Goal: Task Accomplishment & Management: Manage account settings

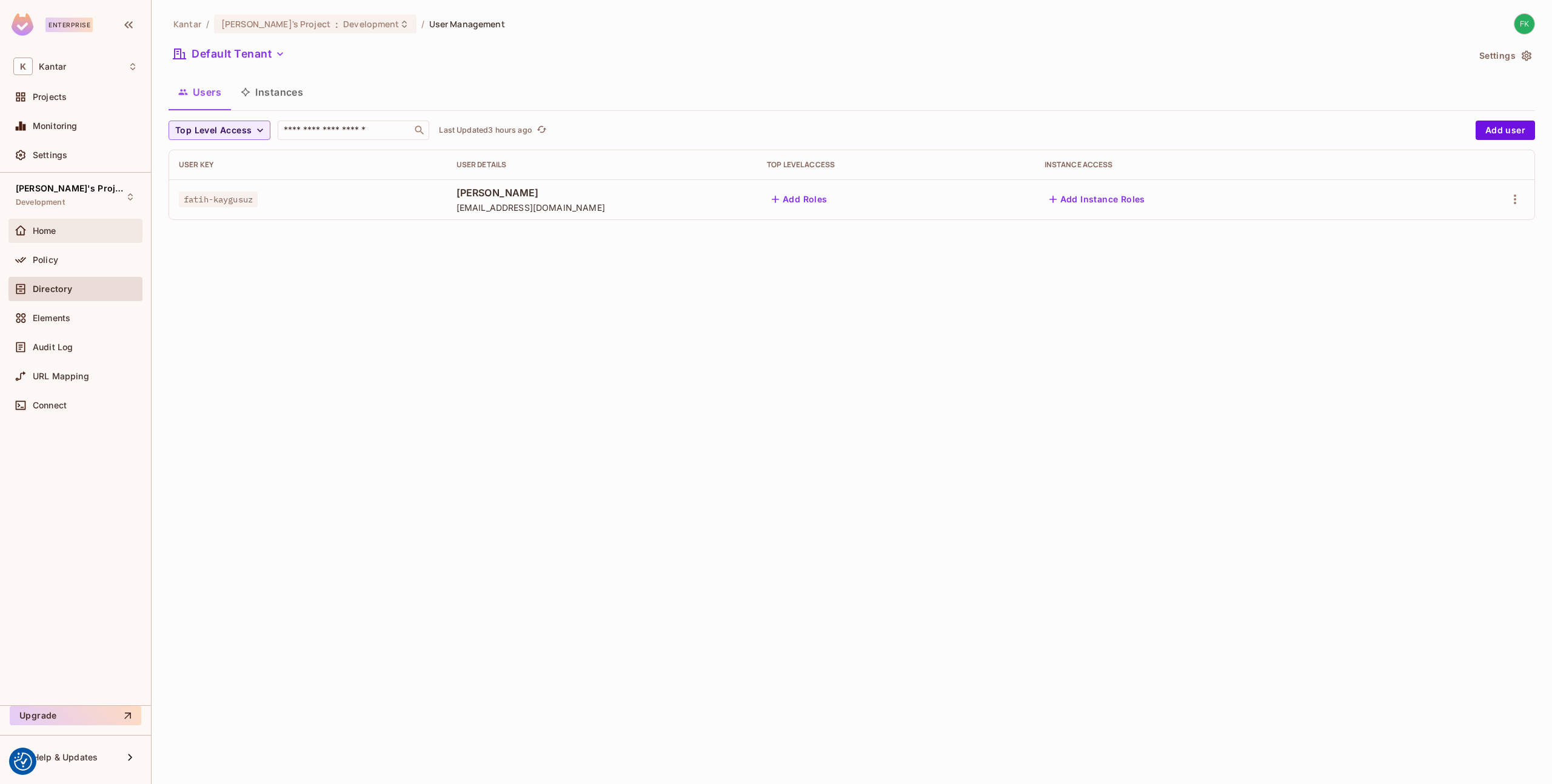
click at [82, 222] on div "Home" at bounding box center [75, 231] width 134 height 24
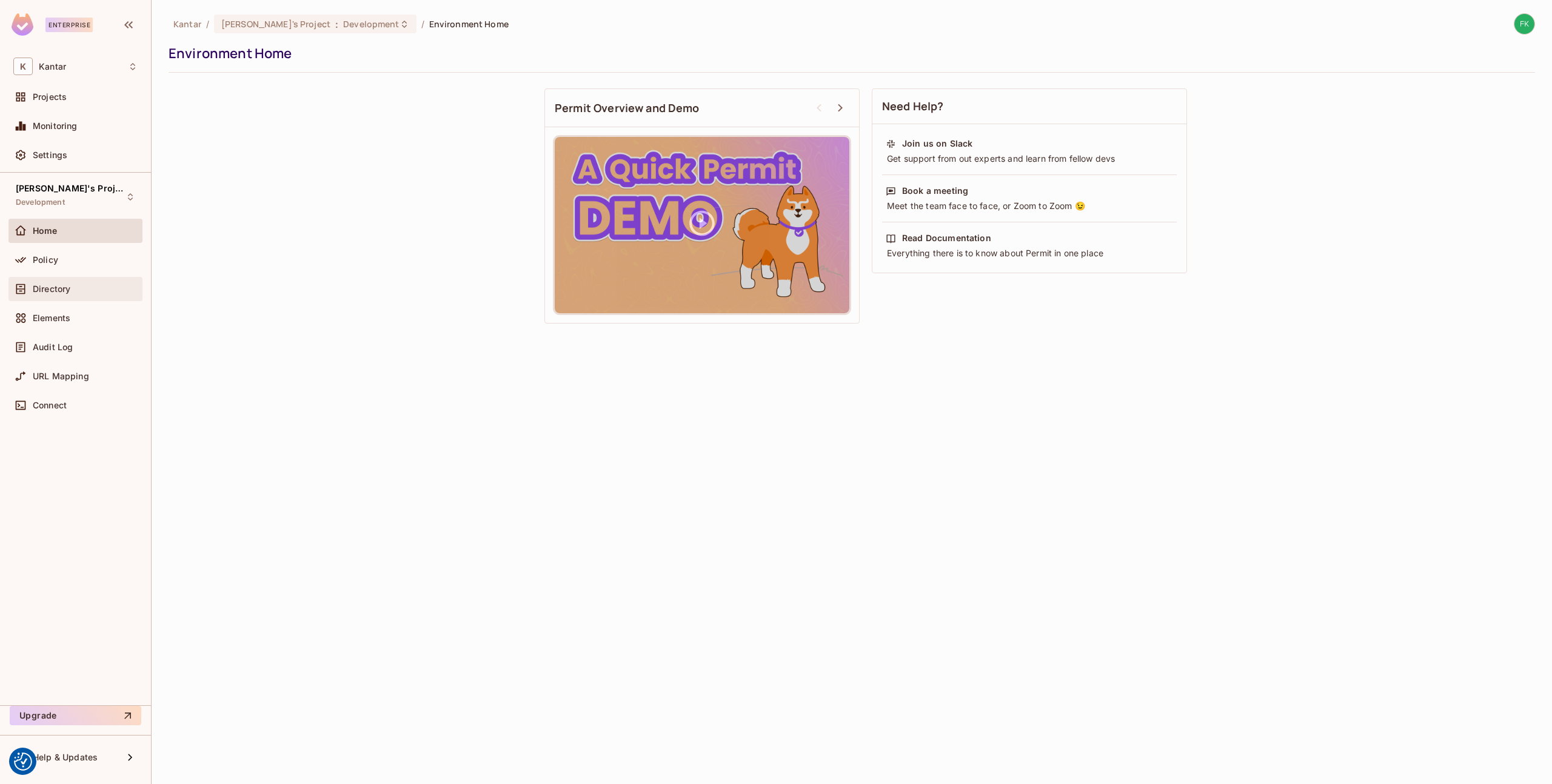
click at [88, 297] on div "Directory" at bounding box center [75, 288] width 134 height 24
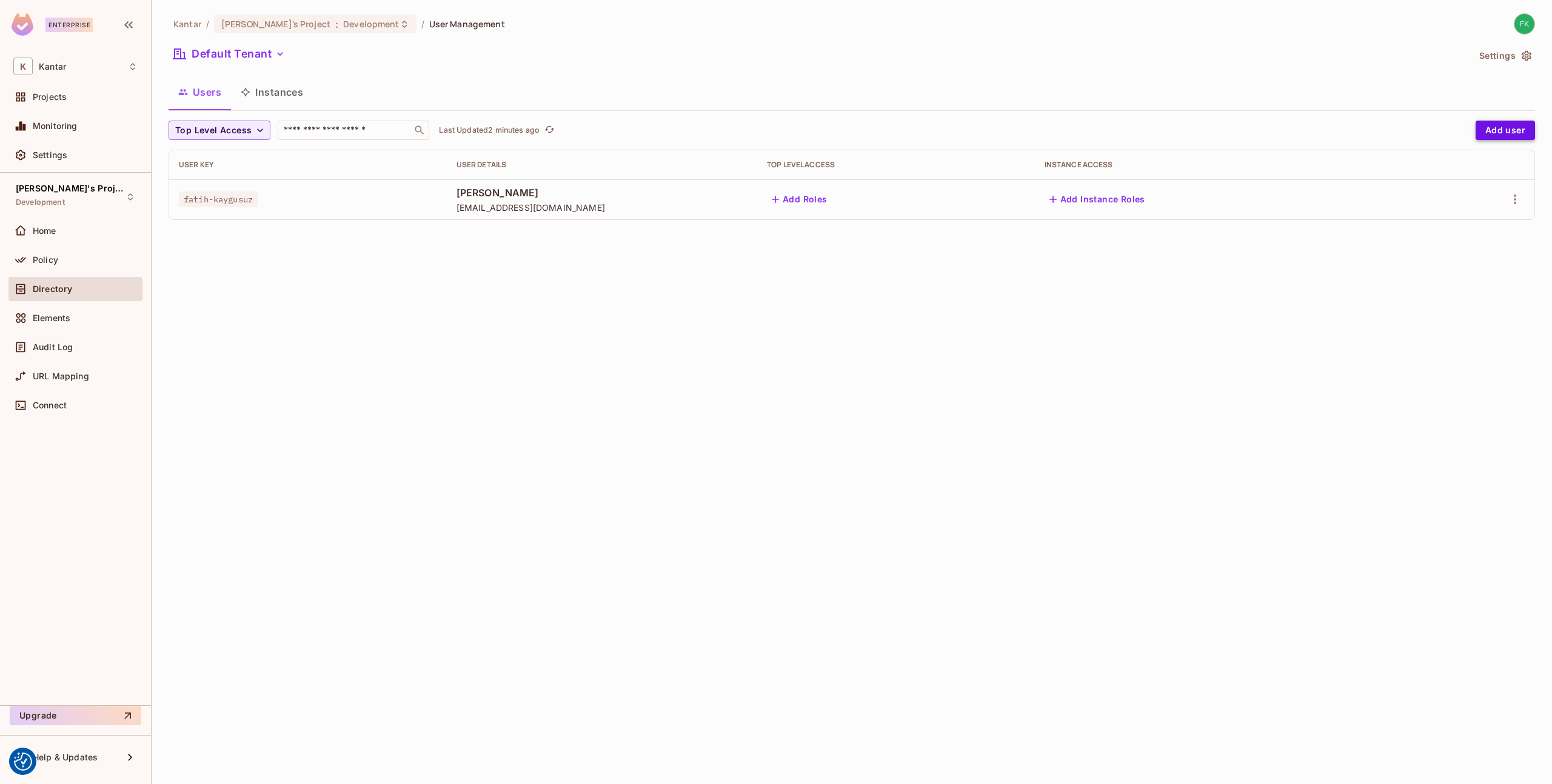
click at [1476, 137] on button "Add user" at bounding box center [1505, 129] width 60 height 19
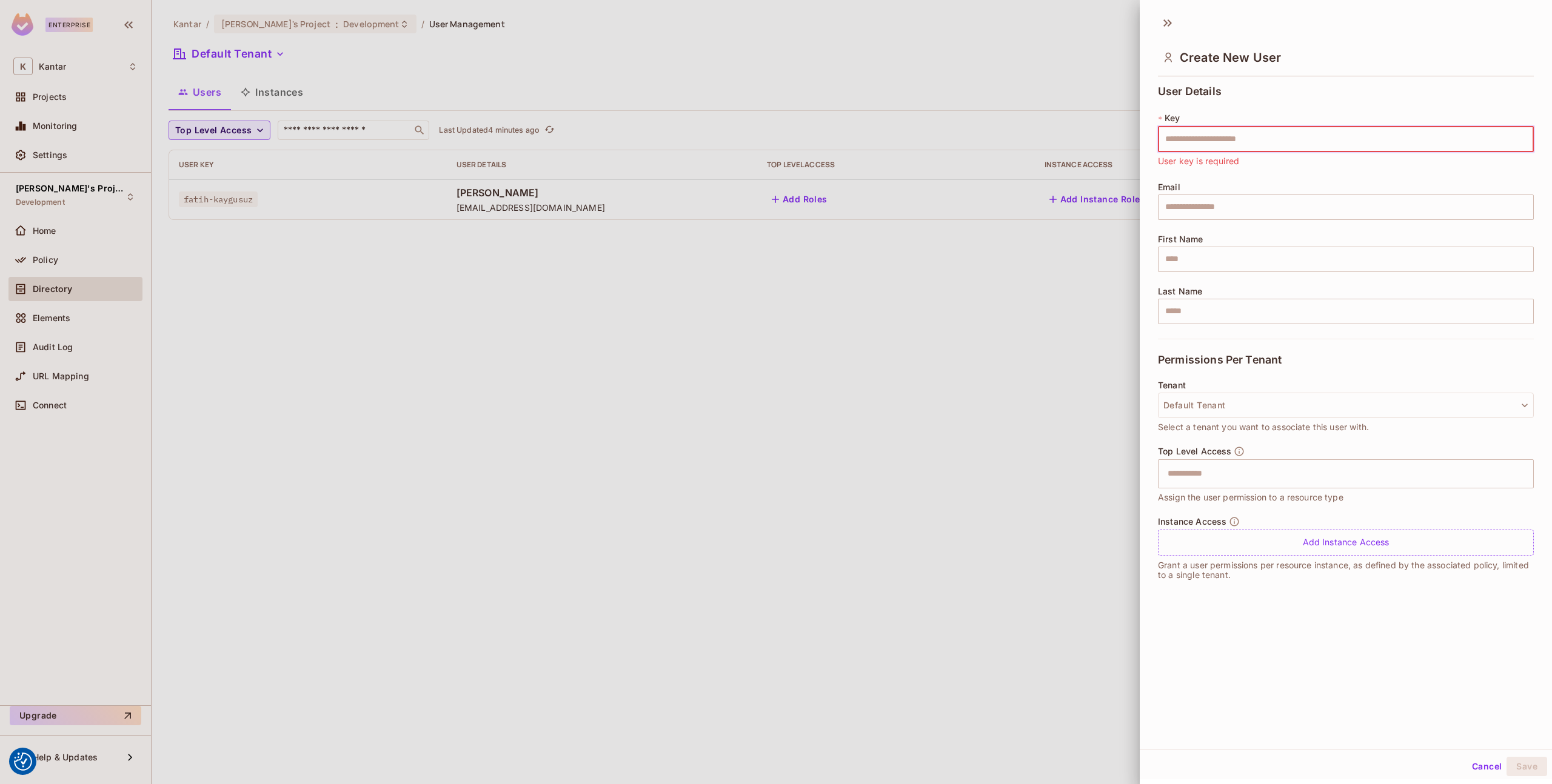
click at [222, 284] on div at bounding box center [776, 392] width 1552 height 784
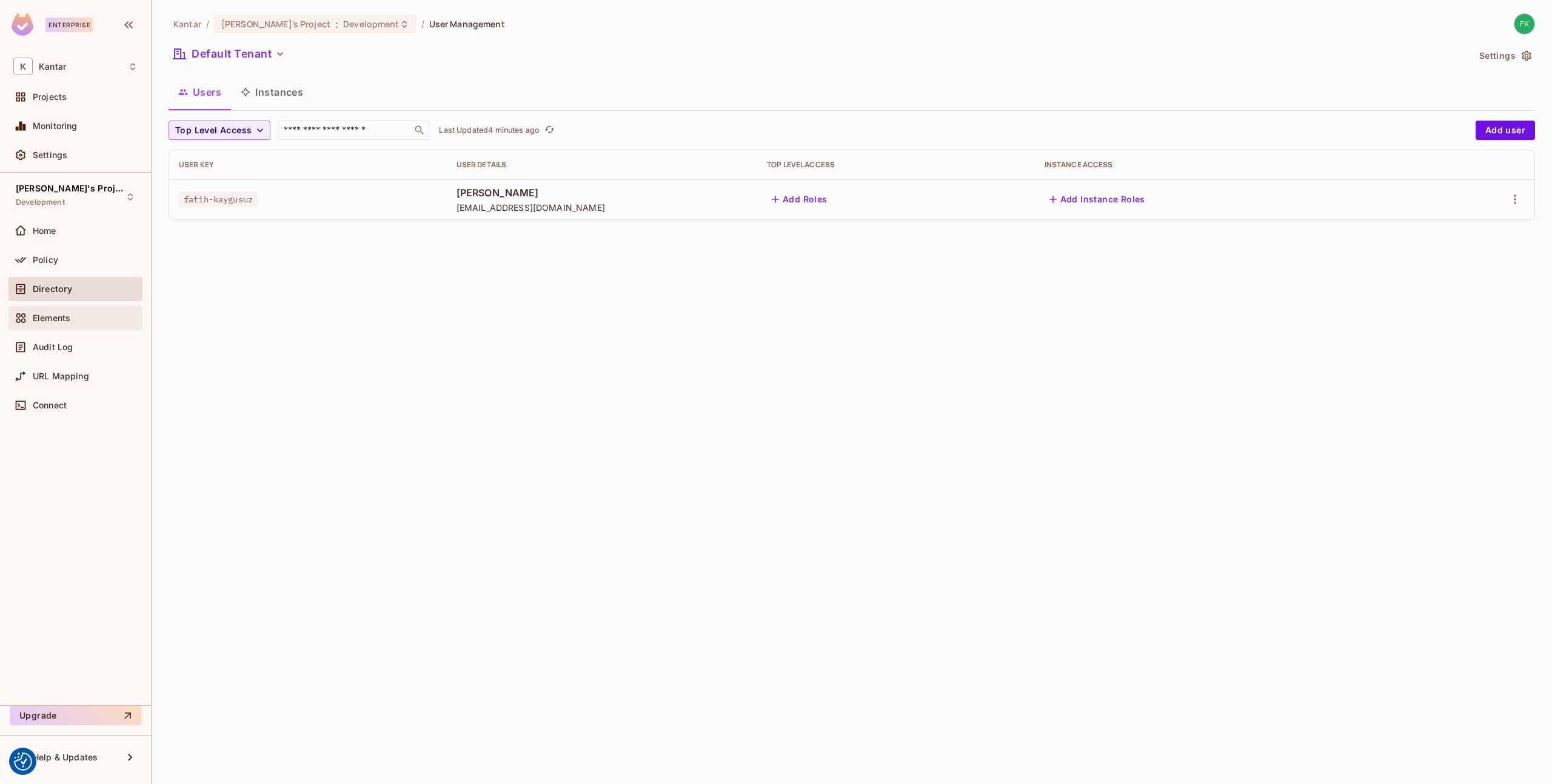
click at [93, 326] on div "Elements" at bounding box center [75, 317] width 134 height 24
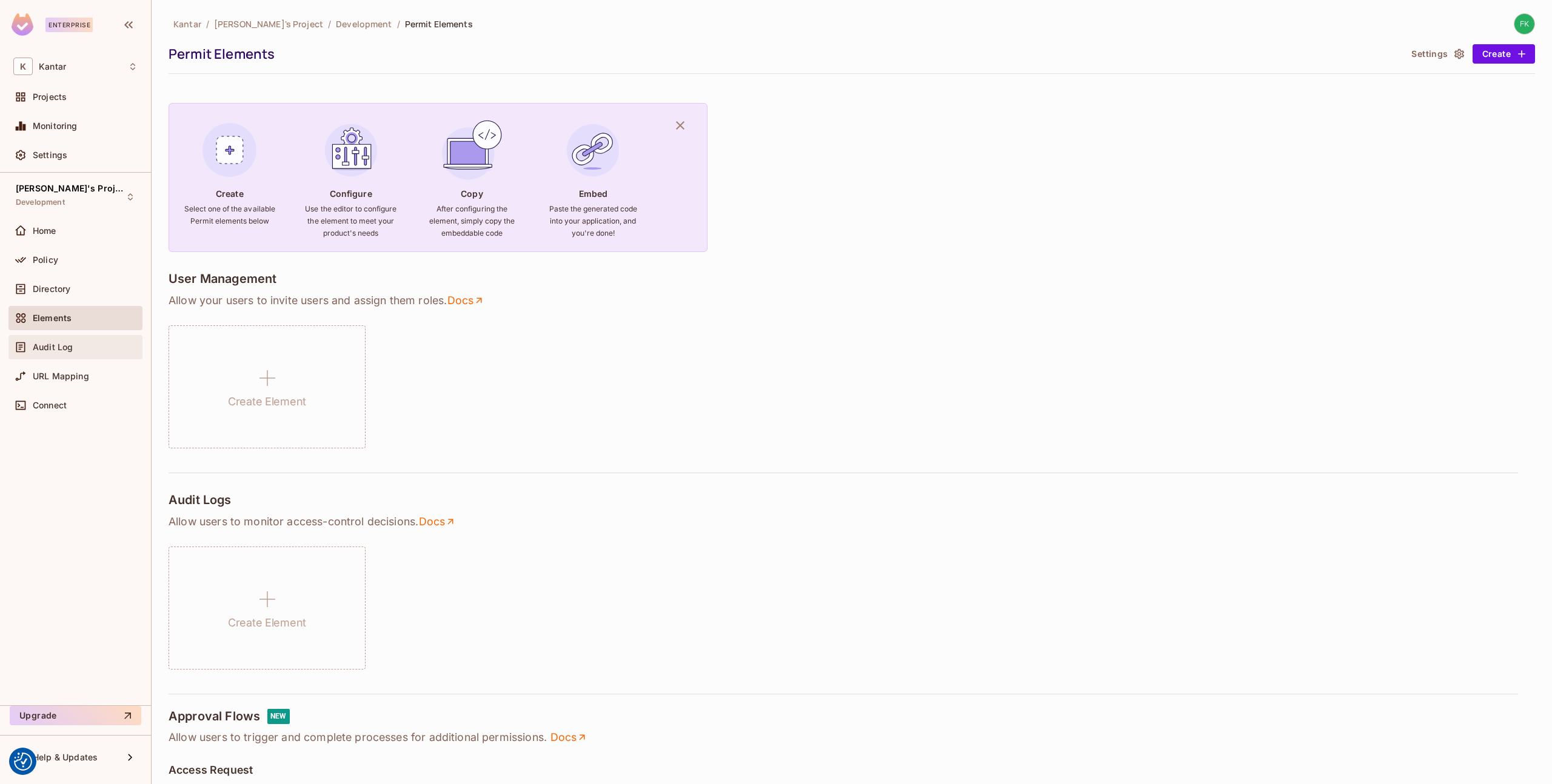
click at [89, 349] on div "Audit Log" at bounding box center [85, 347] width 105 height 10
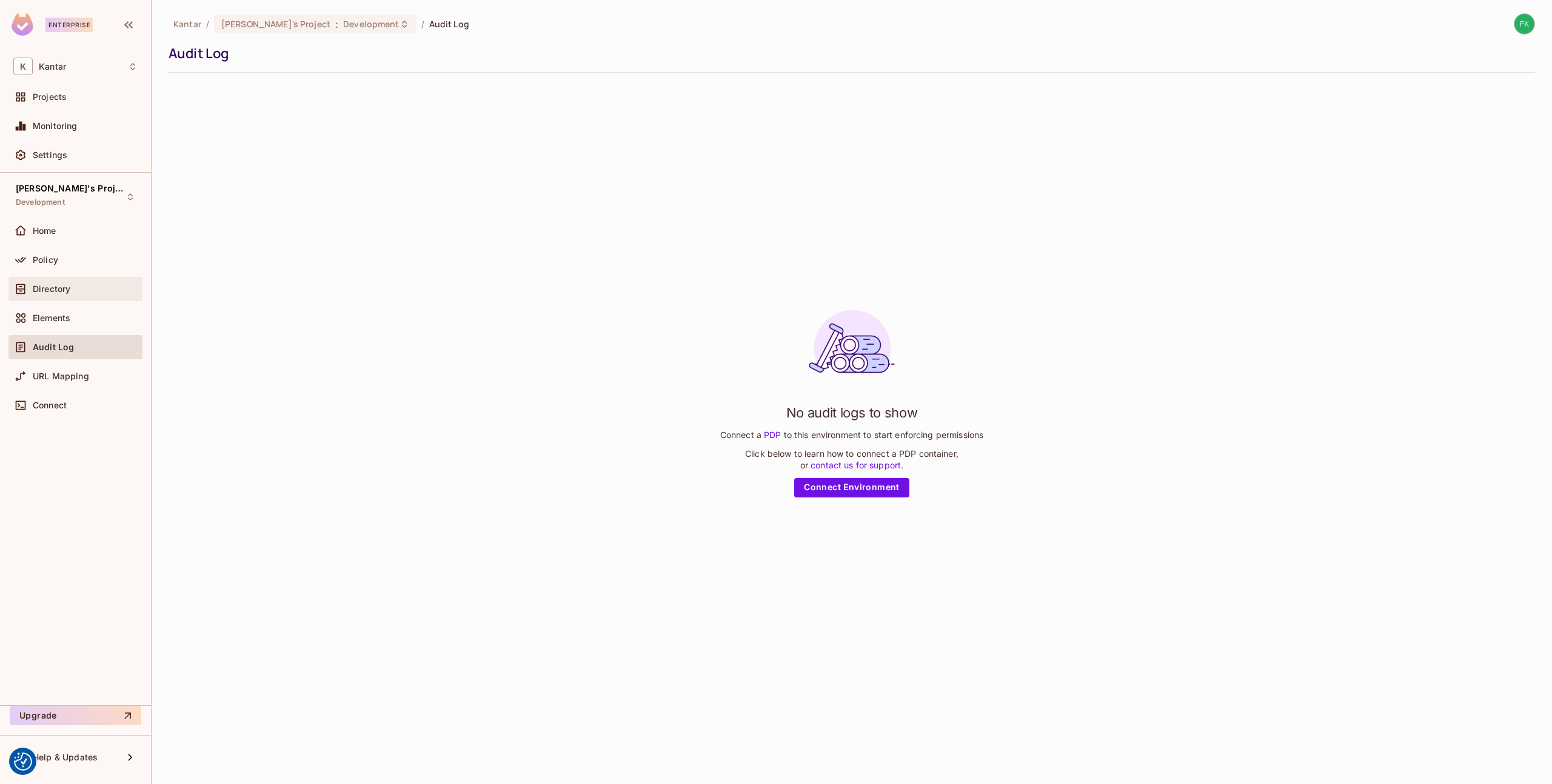
click at [84, 278] on div "Directory" at bounding box center [75, 288] width 134 height 24
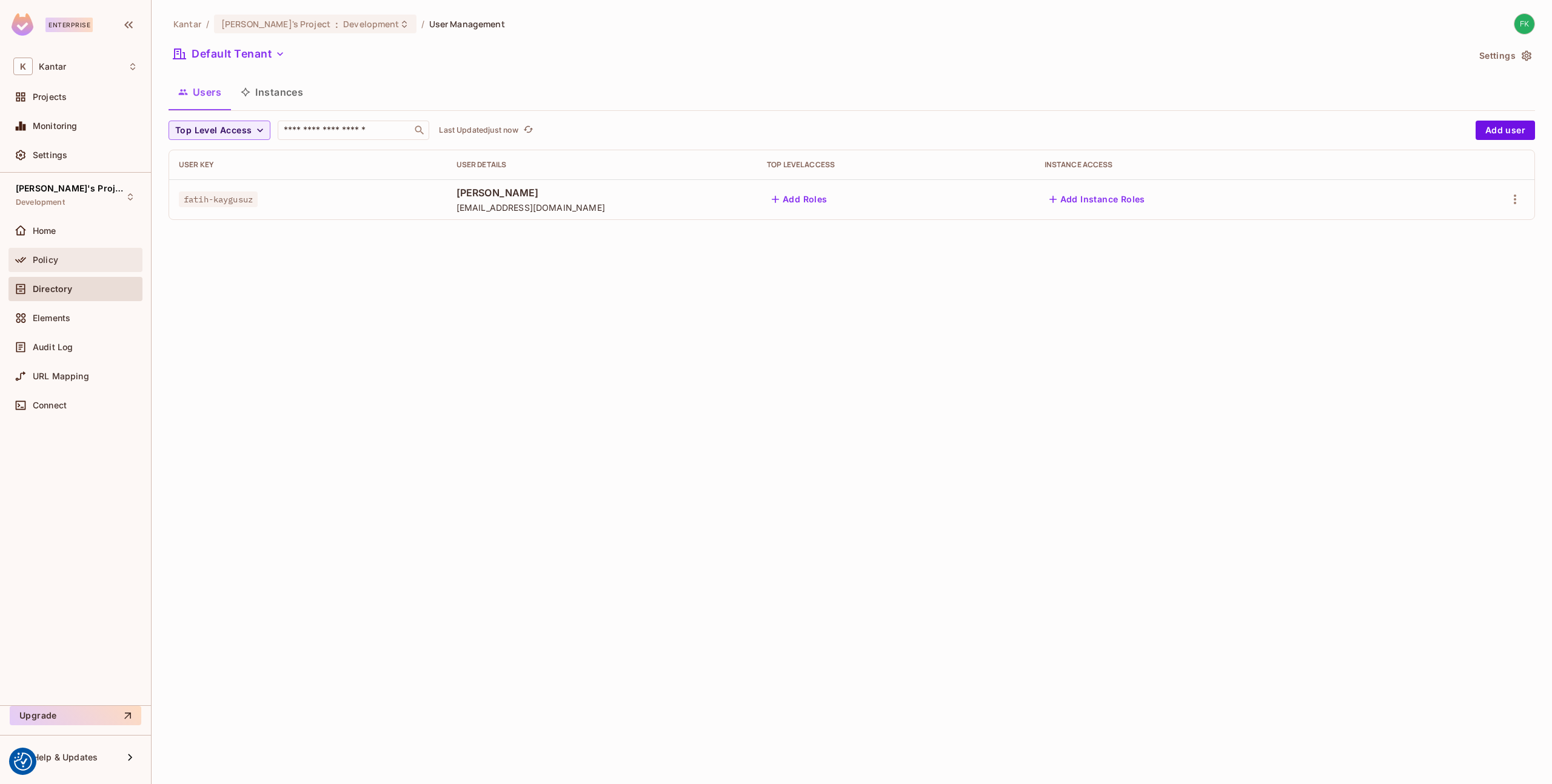
click at [78, 267] on div "Policy" at bounding box center [75, 260] width 124 height 14
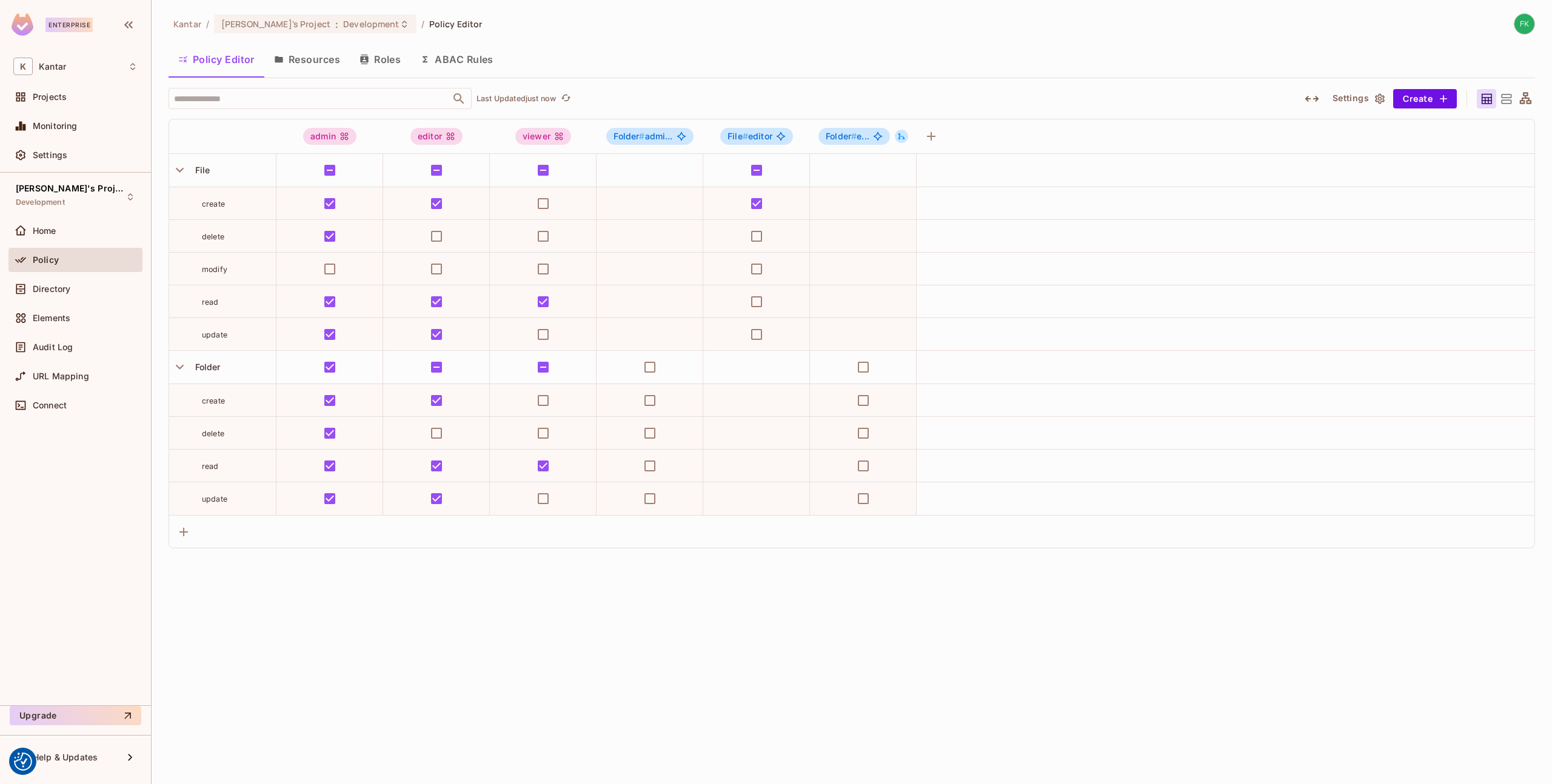
click at [308, 56] on button "Resources" at bounding box center [307, 60] width 85 height 31
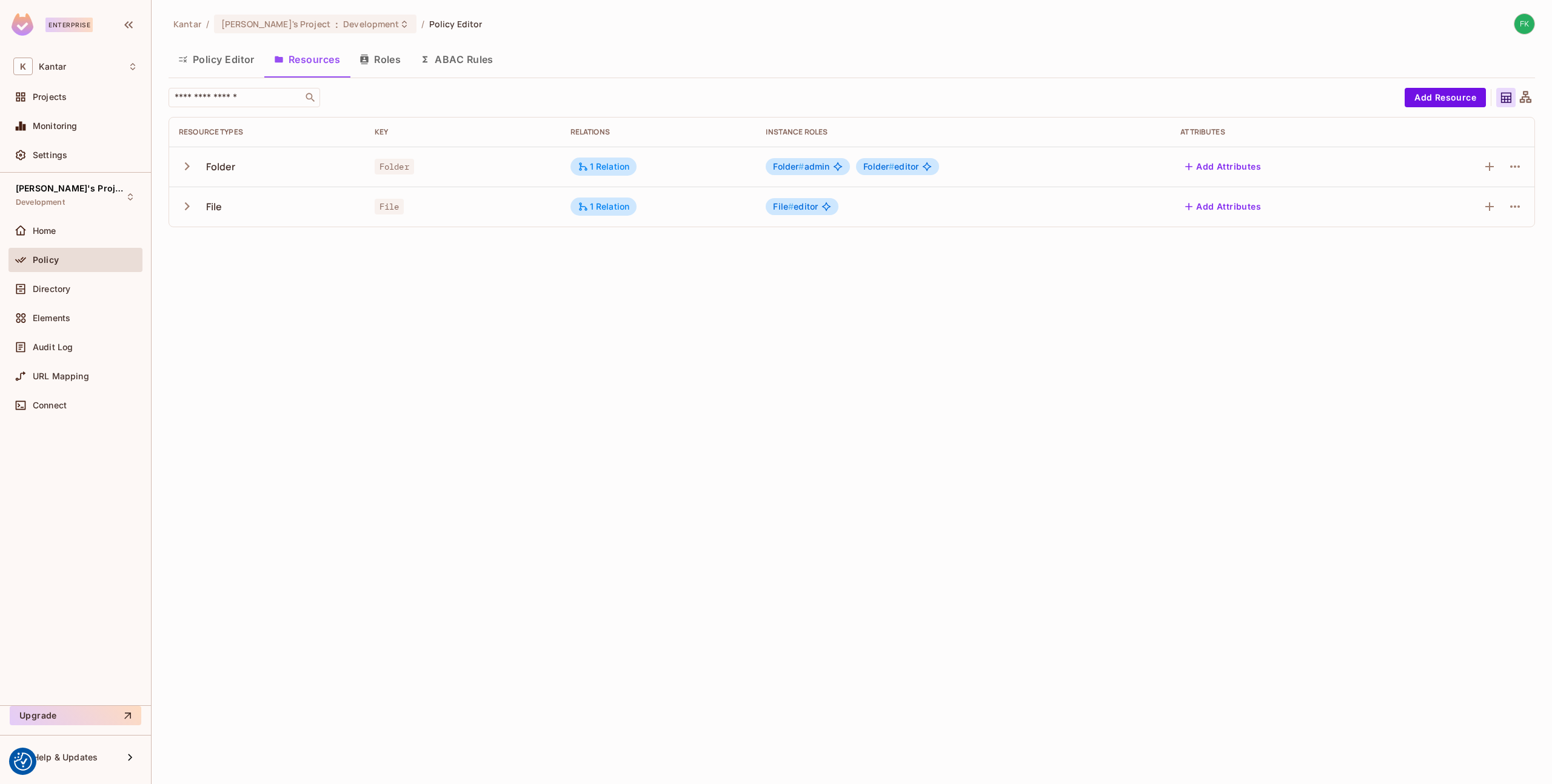
click at [188, 161] on icon "button" at bounding box center [187, 166] width 16 height 16
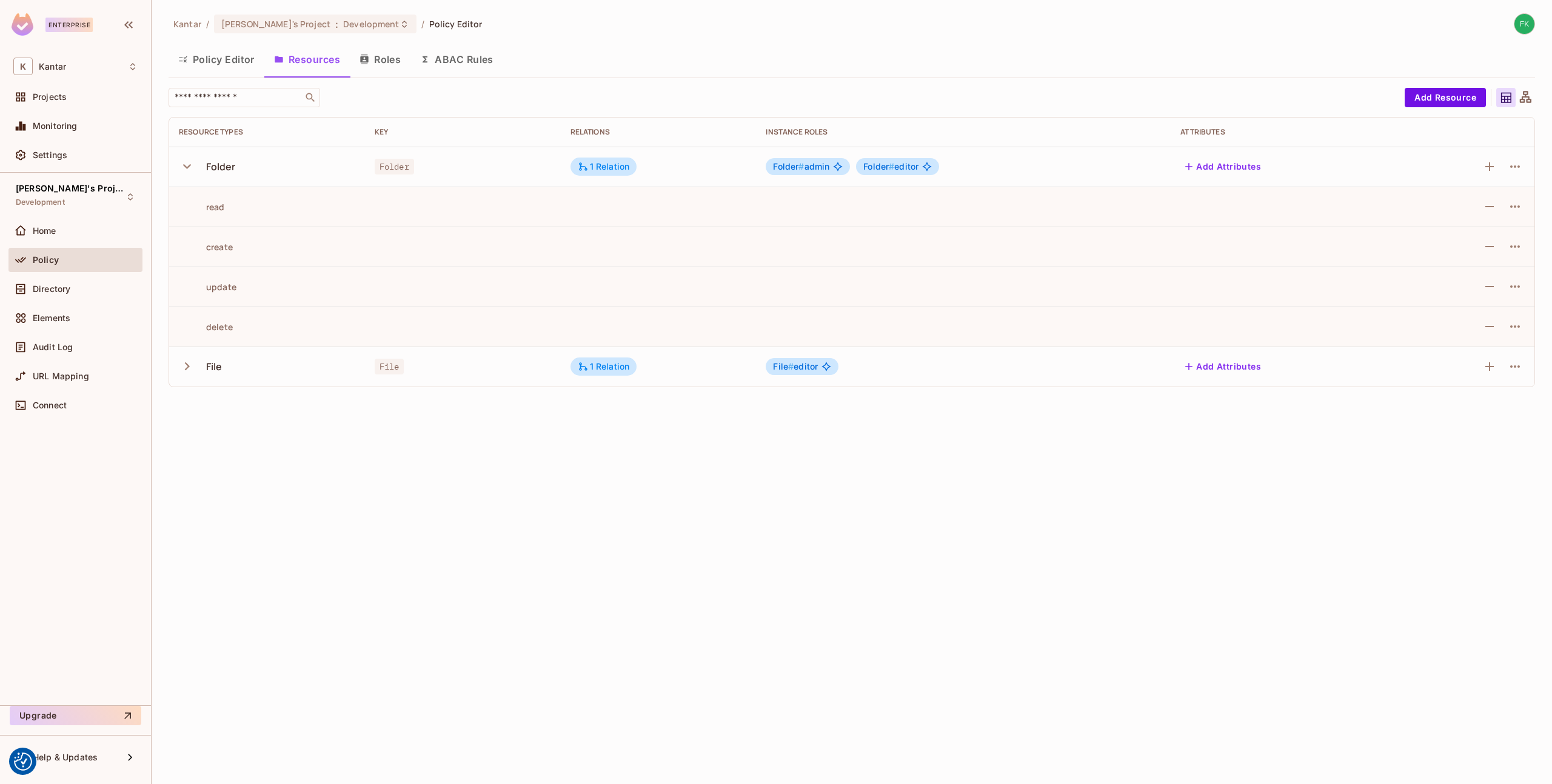
click at [188, 161] on icon "button" at bounding box center [187, 166] width 16 height 16
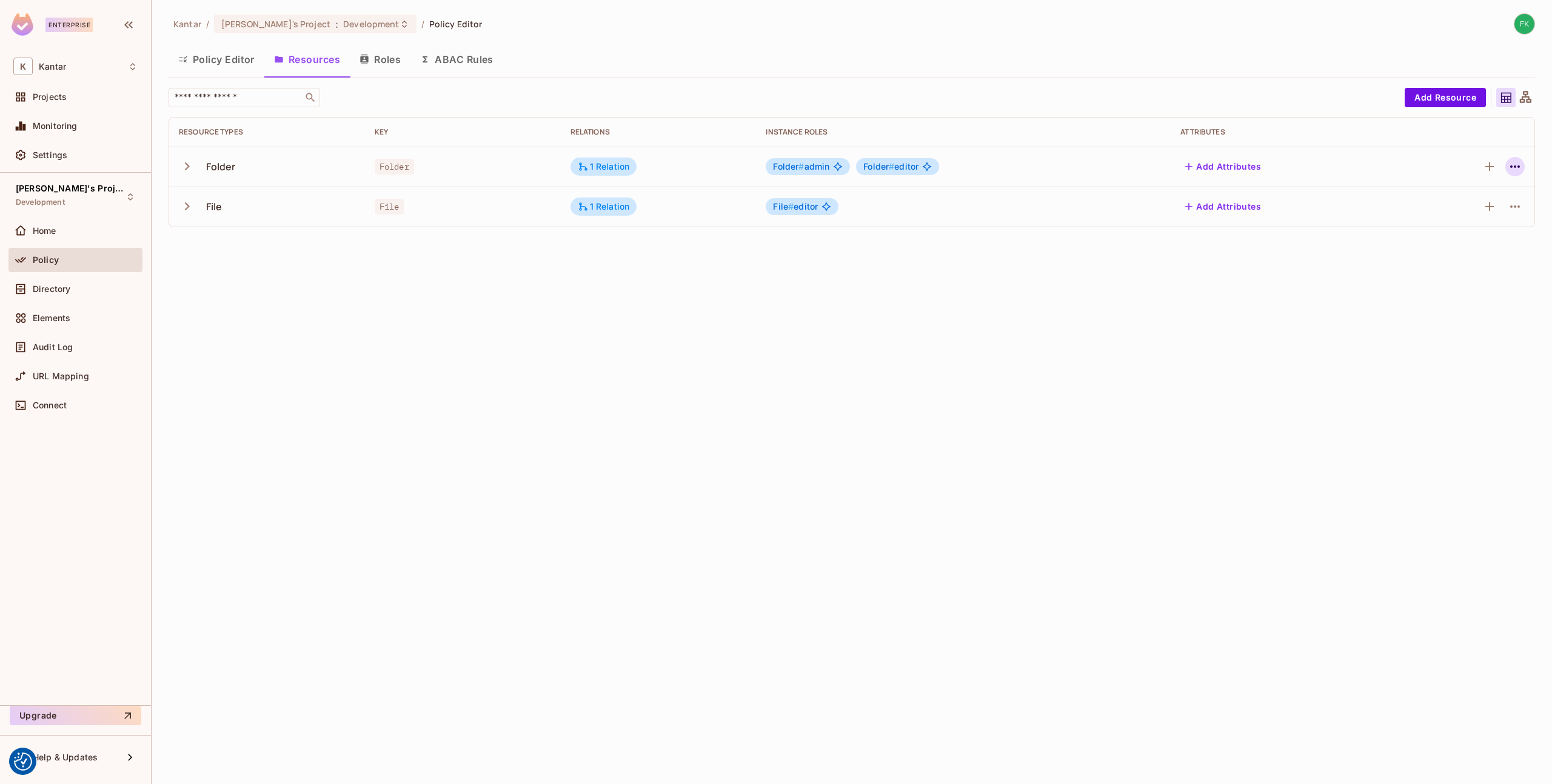
click at [1519, 168] on icon "button" at bounding box center [1515, 166] width 14 height 14
click at [1479, 211] on div "Edit Resource" at bounding box center [1462, 214] width 57 height 12
